Goal: Transaction & Acquisition: Purchase product/service

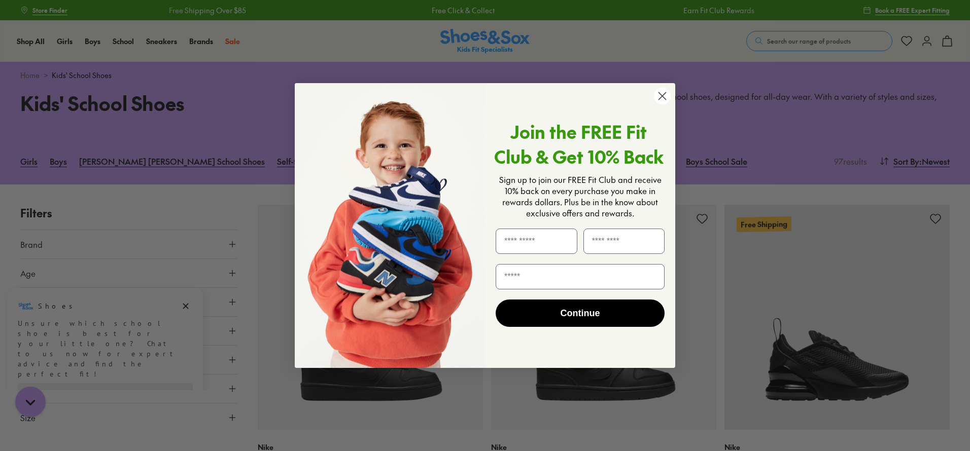
click at [662, 94] on circle "Close dialog" at bounding box center [662, 96] width 17 height 17
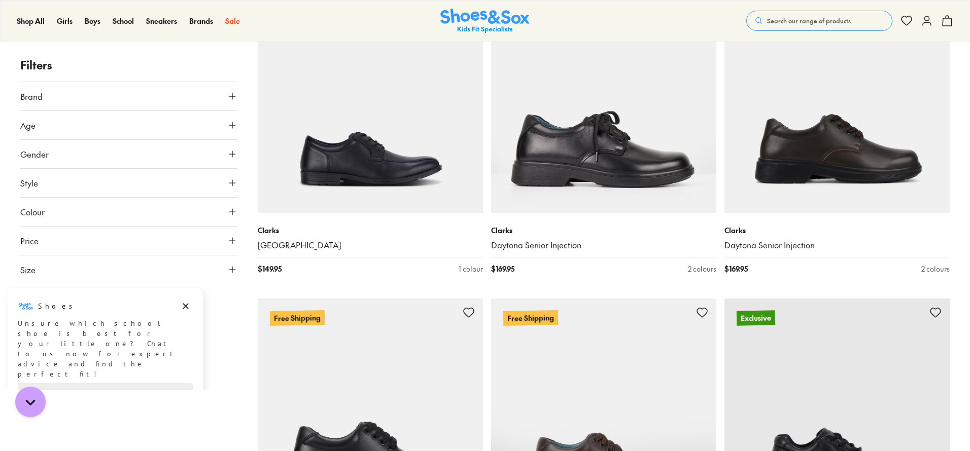
scroll to position [3854, 0]
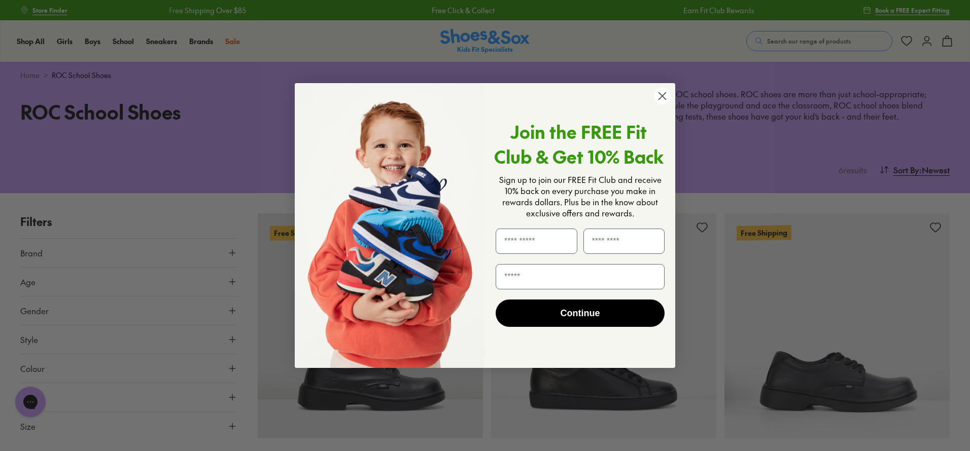
click at [661, 90] on circle "Close dialog" at bounding box center [662, 96] width 17 height 17
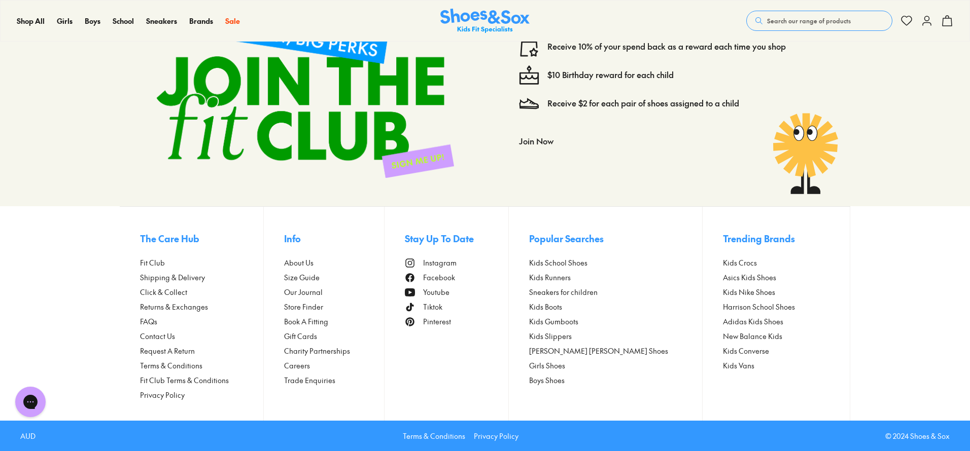
scroll to position [503, 0]
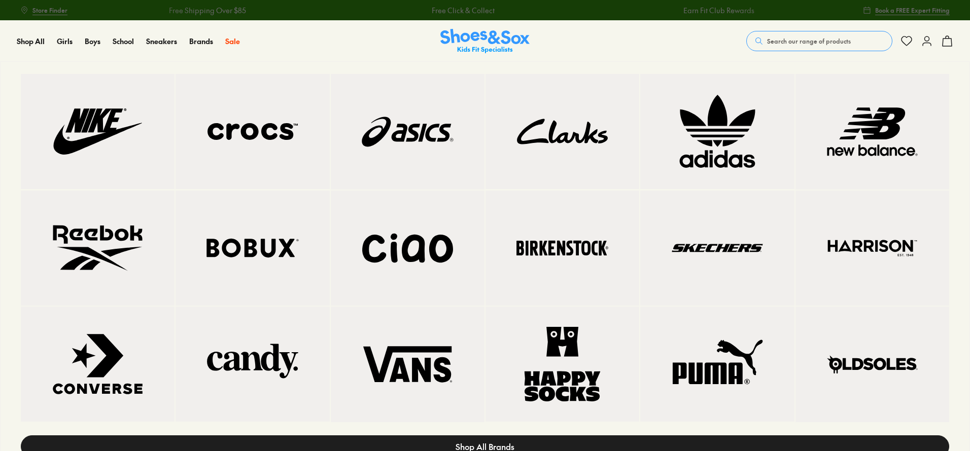
scroll to position [2, 0]
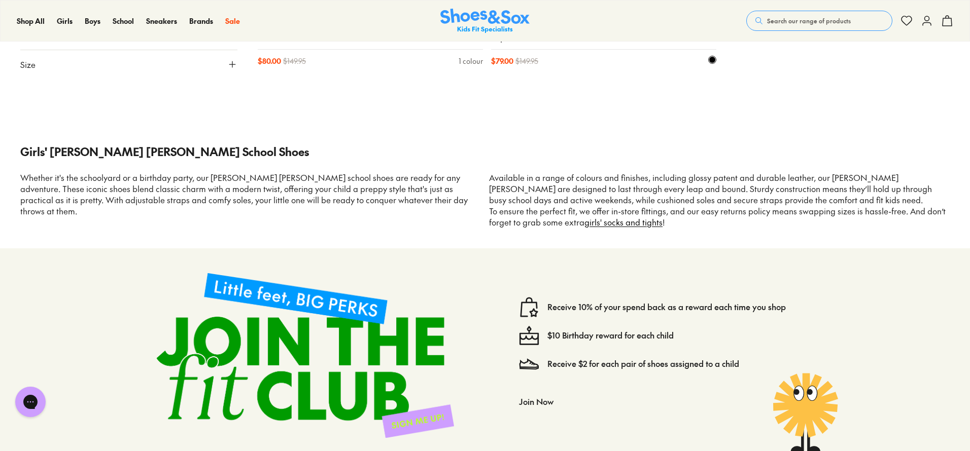
scroll to position [2799, 0]
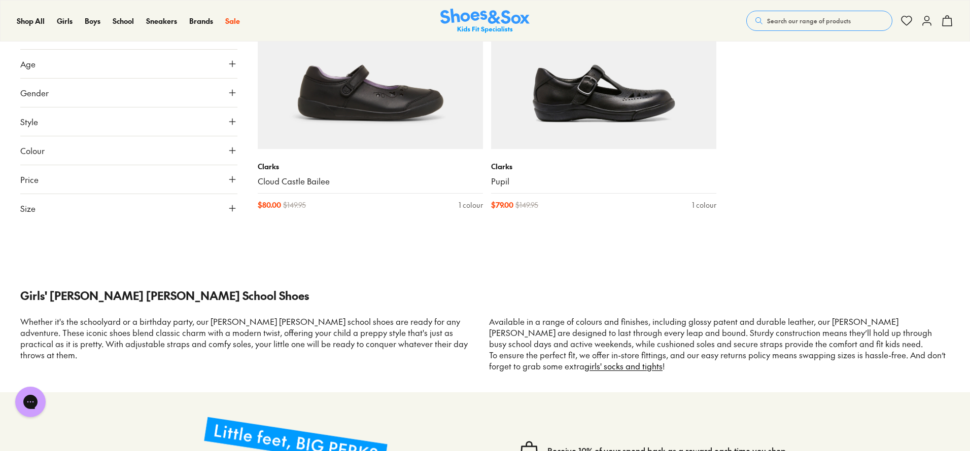
click at [232, 316] on p "Whether it's the schoolyard or a birthday party, our Mary Jane school shoes are…" at bounding box center [250, 338] width 461 height 45
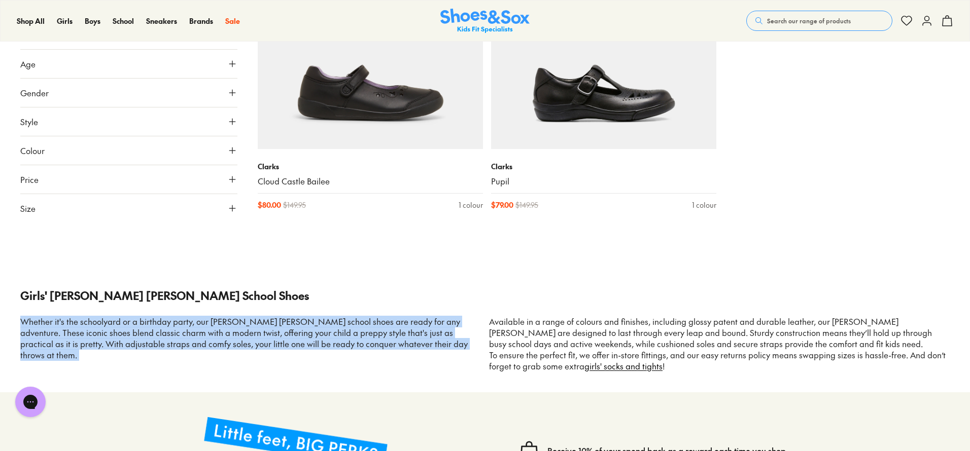
drag, startPoint x: 232, startPoint y: 309, endPoint x: 291, endPoint y: 352, distance: 73.2
click at [232, 316] on p "Whether it's the schoolyard or a birthday party, our Mary Jane school shoes are…" at bounding box center [250, 338] width 461 height 45
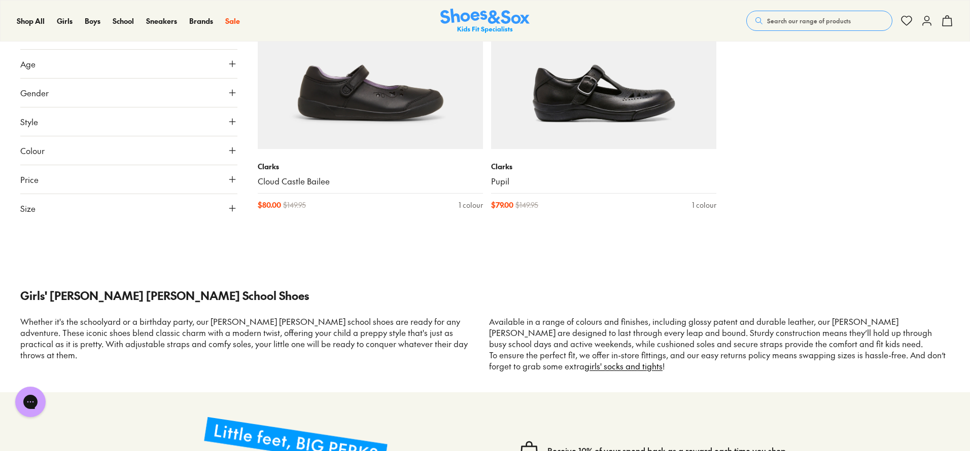
click at [489, 348] on p "Available in a range of colours and finishes, including glossy patent and durab…" at bounding box center [719, 332] width 461 height 33
click at [511, 316] on p "Available in a range of colours and finishes, including glossy patent and durab…" at bounding box center [719, 332] width 461 height 33
click at [550, 336] on div "Whether it's the schoolyard or a birthday party, our Mary Jane school shoes are…" at bounding box center [484, 344] width 929 height 56
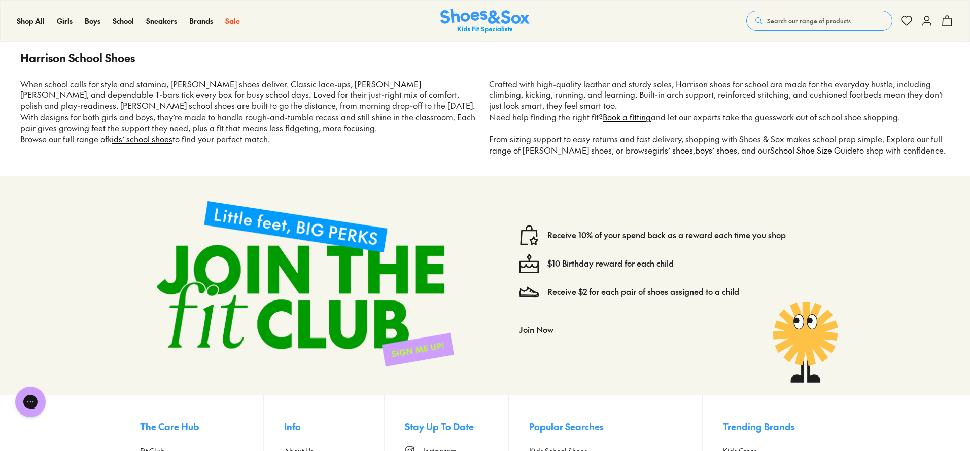
scroll to position [2277, 0]
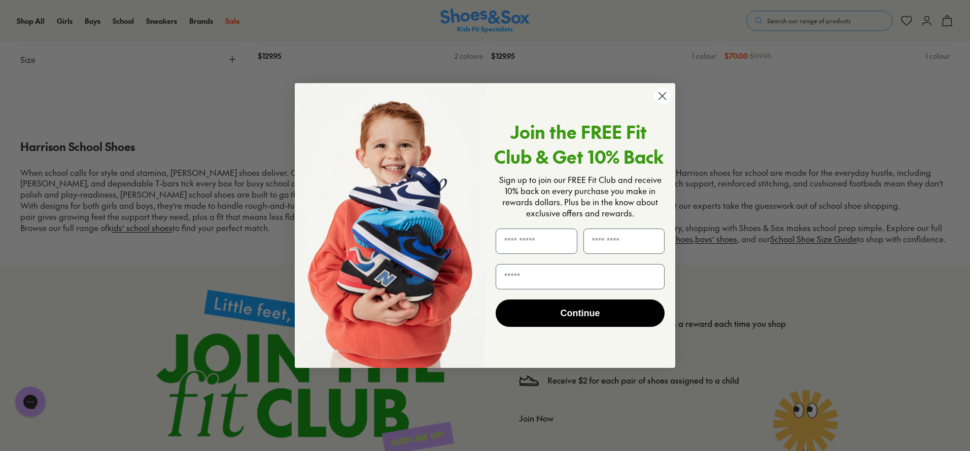
click at [657, 100] on circle "Close dialog" at bounding box center [662, 96] width 17 height 17
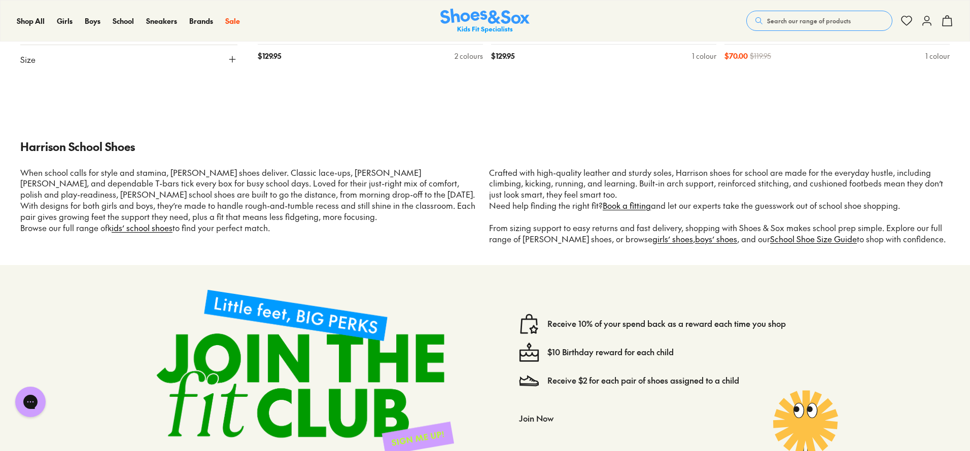
click at [555, 210] on p "Need help finding the right fit? Book a fitting and let our experts take the gu…" at bounding box center [719, 222] width 461 height 45
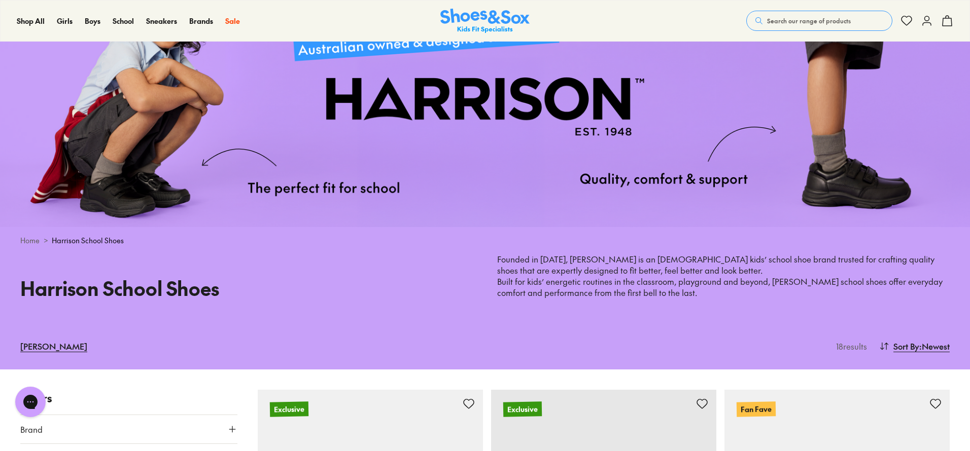
scroll to position [111, 0]
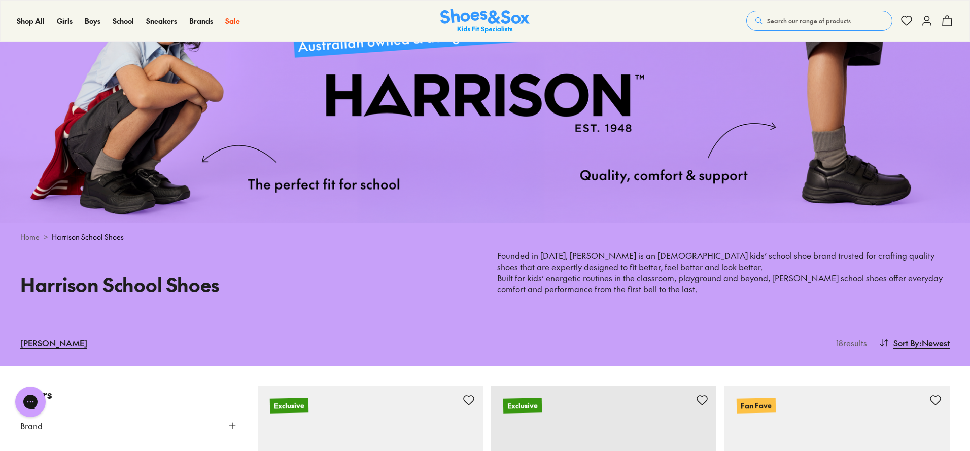
click at [574, 264] on p "Founded in 1948, Harrison is an Australian kids’ school shoe brand trusted for …" at bounding box center [723, 262] width 452 height 22
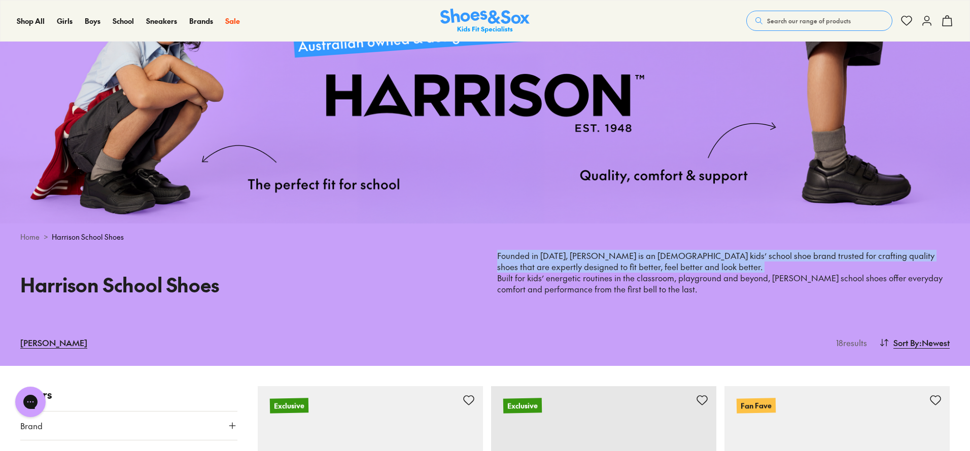
click at [574, 264] on p "Founded in 1948, Harrison is an Australian kids’ school shoe brand trusted for …" at bounding box center [723, 262] width 452 height 22
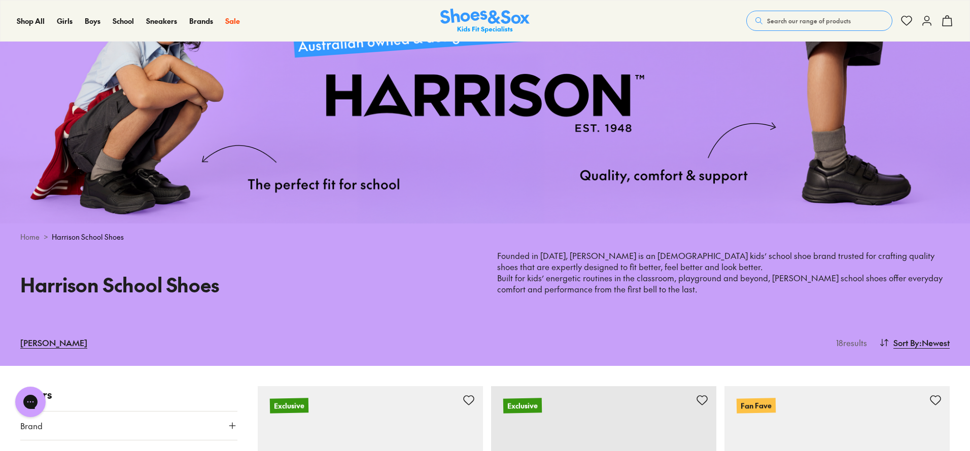
click at [483, 286] on div "Harrison School Shoes Founded in 1948, Harrison is an Australian kids’ school s…" at bounding box center [485, 285] width 970 height 69
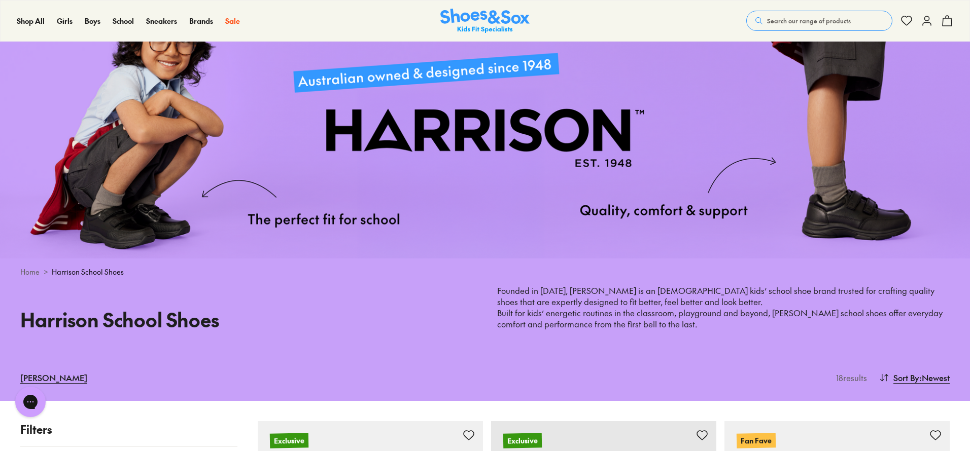
scroll to position [0, 0]
